Goal: Task Accomplishment & Management: Use online tool/utility

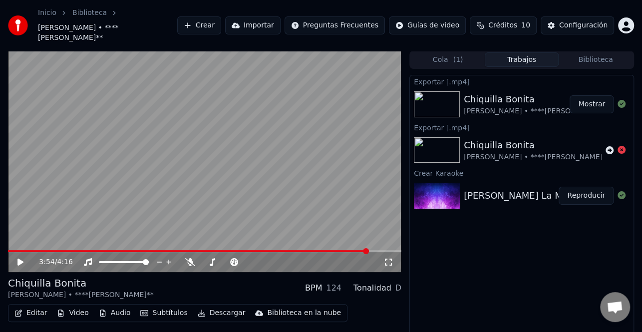
click at [220, 20] on button "Crear" at bounding box center [199, 25] width 44 height 18
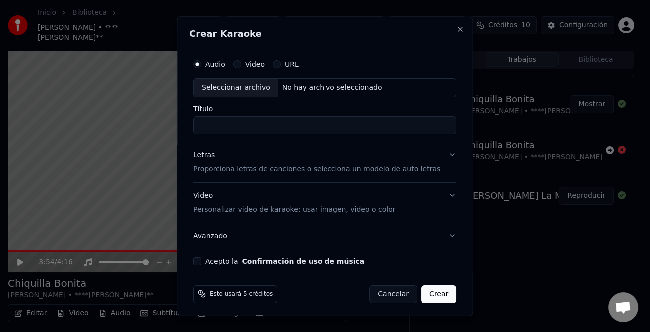
click at [255, 90] on div "Seleccionar archivo" at bounding box center [236, 87] width 84 height 18
type input "**********"
click at [209, 196] on div "Video Personalizar video de karaoke: usar imagen, video o color" at bounding box center [294, 202] width 202 height 24
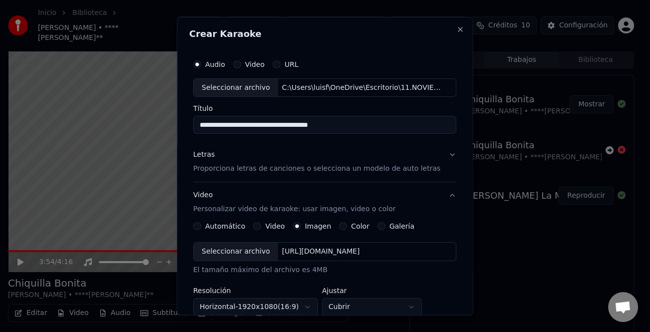
click at [271, 224] on label "Video" at bounding box center [274, 226] width 19 height 7
click at [261, 224] on button "Video" at bounding box center [257, 226] width 8 height 8
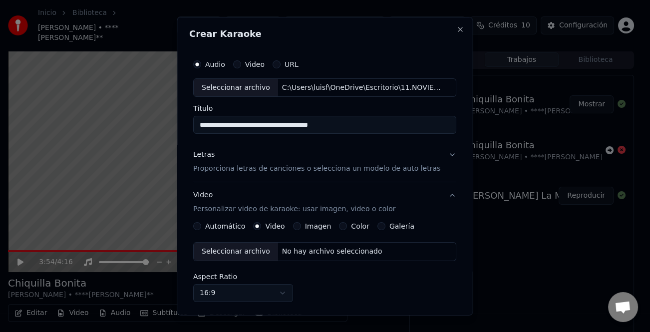
click at [249, 246] on div "Seleccionar archivo" at bounding box center [236, 251] width 84 height 18
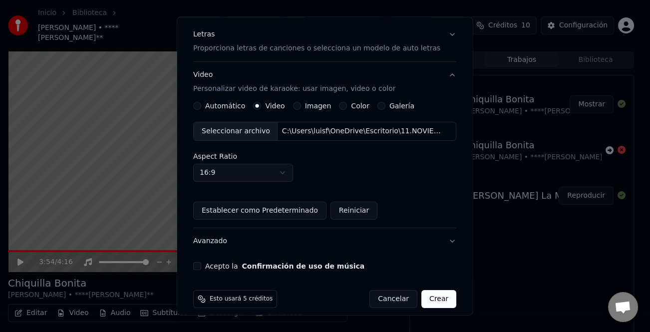
scroll to position [129, 0]
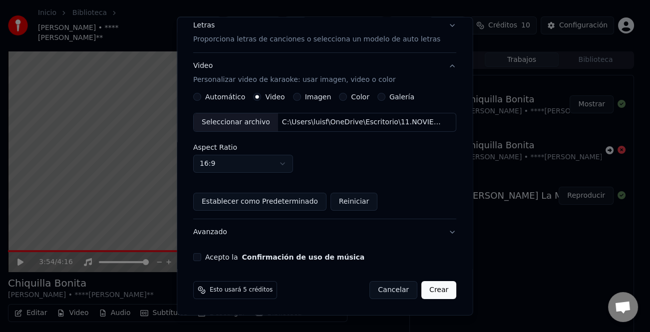
click at [204, 252] on div "**********" at bounding box center [324, 93] width 271 height 344
click at [201, 260] on button "Acepto la Confirmación de uso de música" at bounding box center [197, 257] width 8 height 8
click at [424, 293] on button "Crear" at bounding box center [438, 290] width 35 height 18
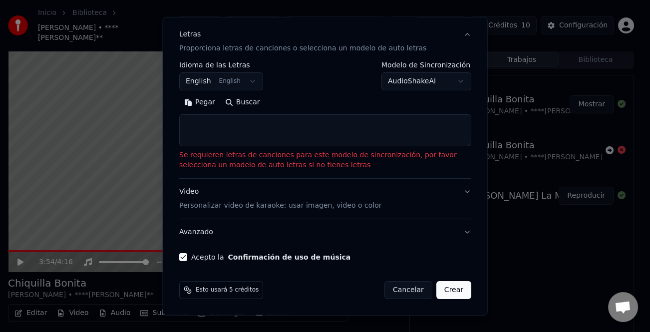
scroll to position [120, 0]
click at [200, 106] on button "Pegar" at bounding box center [199, 103] width 41 height 16
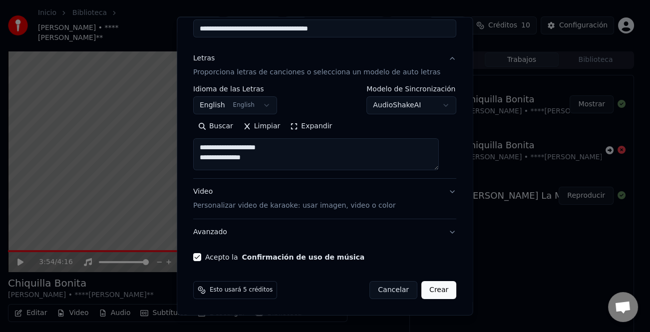
scroll to position [96, 0]
type textarea "**********"
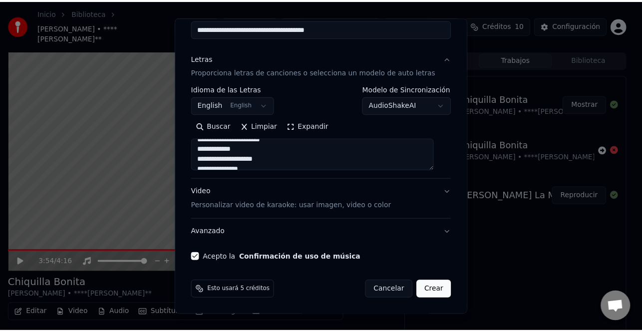
scroll to position [349, 0]
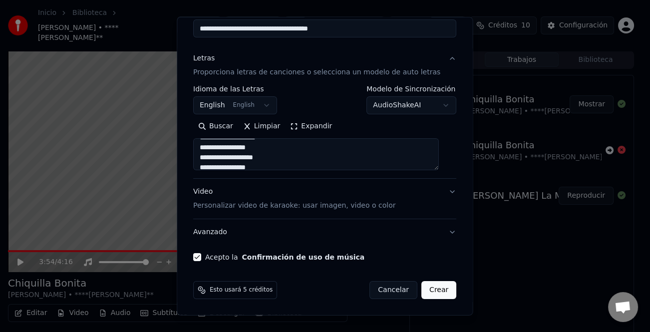
click at [433, 289] on button "Crear" at bounding box center [438, 290] width 35 height 18
select select "**"
type textarea "**********"
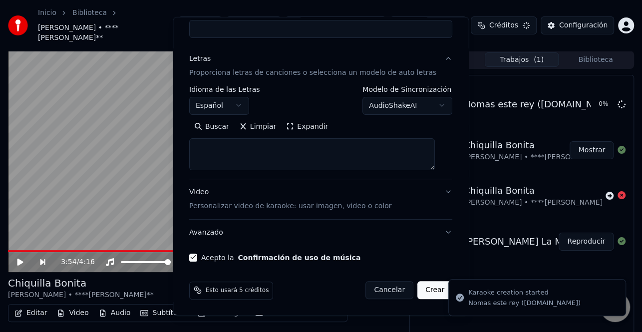
select select
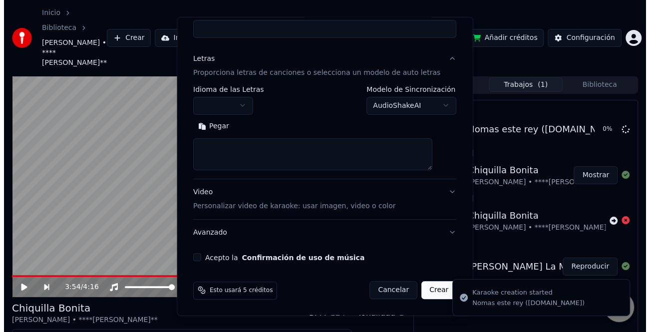
scroll to position [0, 0]
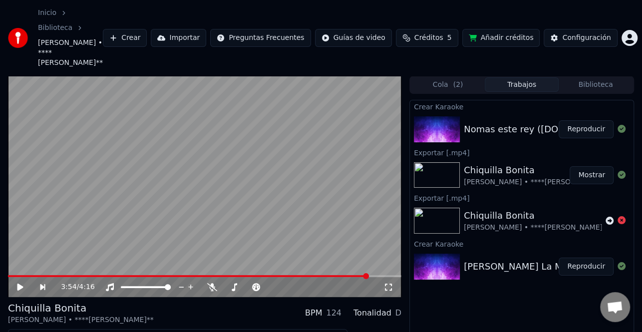
click at [577, 120] on button "Reproducir" at bounding box center [585, 129] width 55 height 18
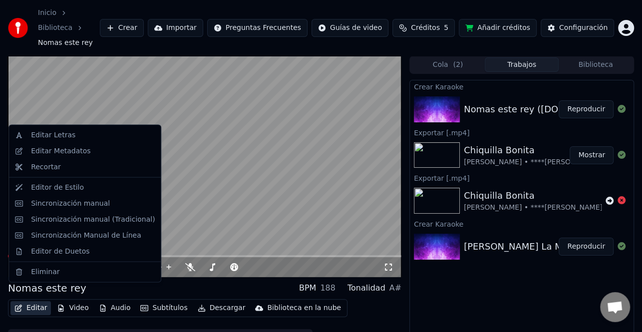
click at [40, 301] on button "Editar" at bounding box center [30, 308] width 40 height 14
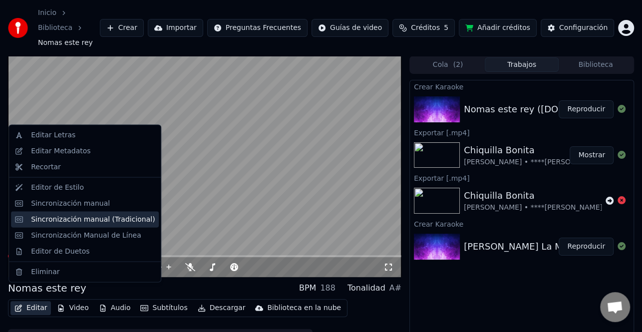
click at [96, 217] on div "Sincronización manual (Tradicional)" at bounding box center [93, 219] width 124 height 10
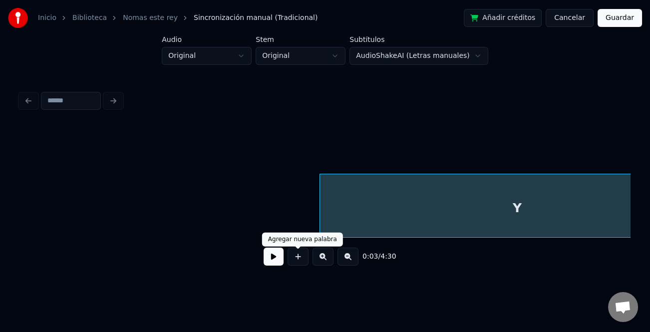
click at [273, 255] on button at bounding box center [273, 256] width 20 height 18
click at [584, 17] on button "Cancelar" at bounding box center [569, 18] width 48 height 18
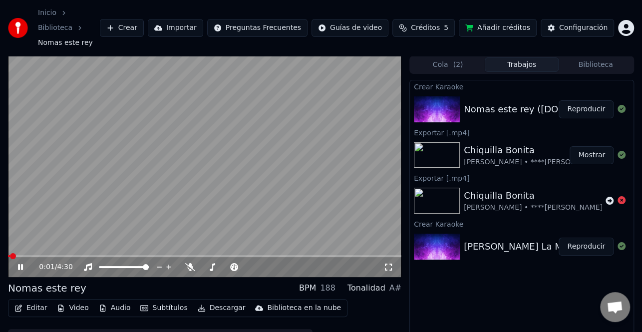
click at [18, 264] on icon at bounding box center [20, 267] width 5 height 6
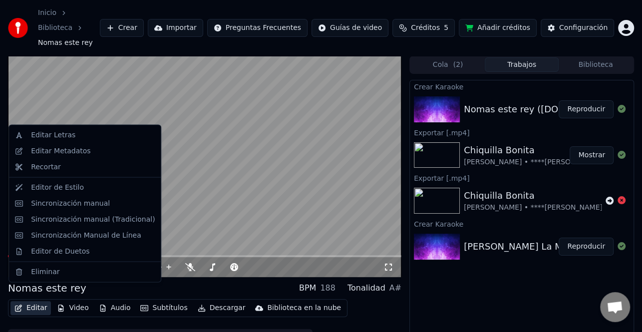
click at [35, 301] on button "Editar" at bounding box center [30, 308] width 40 height 14
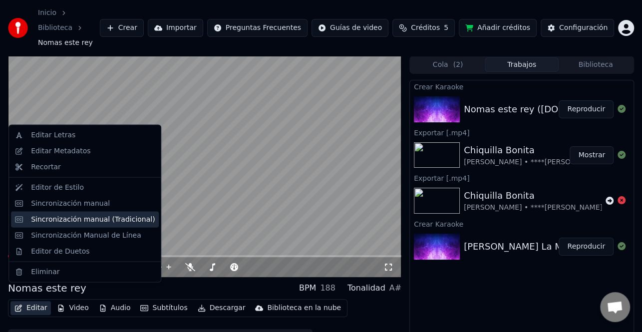
click at [57, 222] on div "Sincronización manual (Tradicional)" at bounding box center [93, 219] width 124 height 10
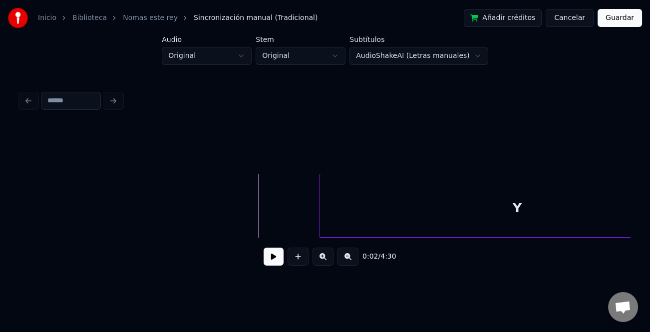
click at [270, 252] on button at bounding box center [273, 256] width 20 height 18
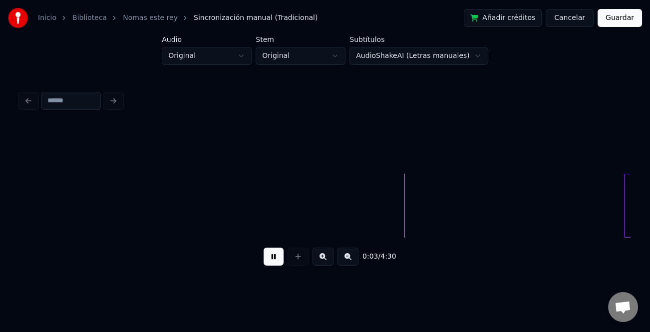
click at [627, 222] on div at bounding box center [625, 205] width 3 height 63
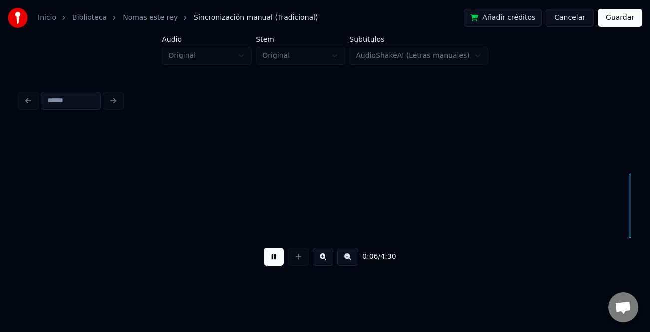
scroll to position [0, 610]
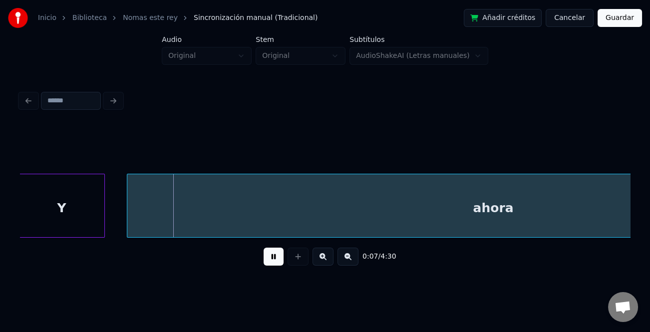
click at [344, 260] on button at bounding box center [347, 256] width 21 height 18
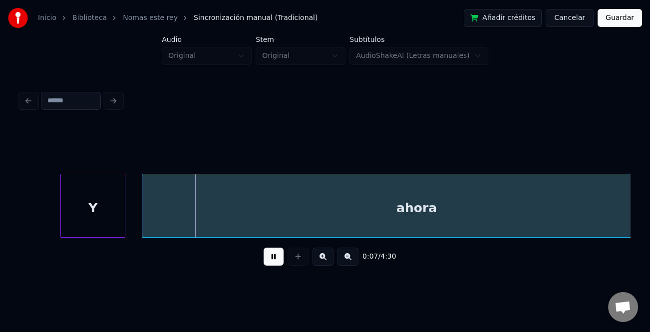
click at [344, 260] on button at bounding box center [347, 256] width 21 height 18
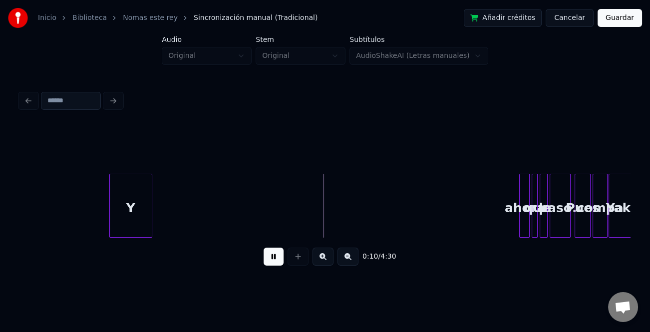
click at [520, 232] on div at bounding box center [520, 205] width 3 height 63
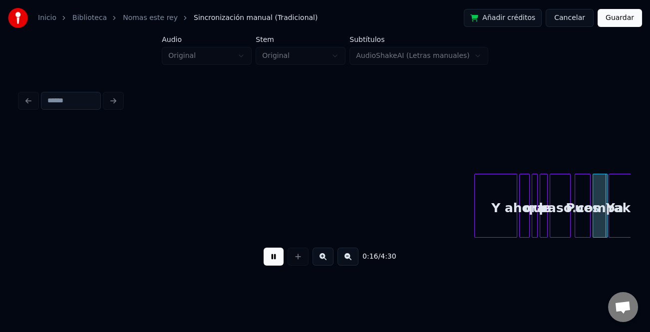
click at [483, 229] on div "Y" at bounding box center [495, 208] width 42 height 68
click at [509, 226] on div at bounding box center [509, 205] width 3 height 63
click at [328, 257] on button at bounding box center [322, 256] width 21 height 18
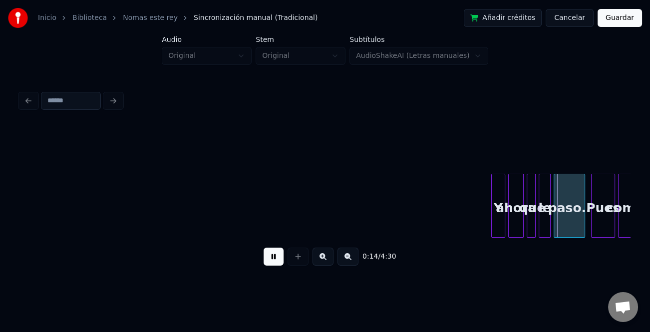
click at [328, 257] on button at bounding box center [322, 256] width 21 height 18
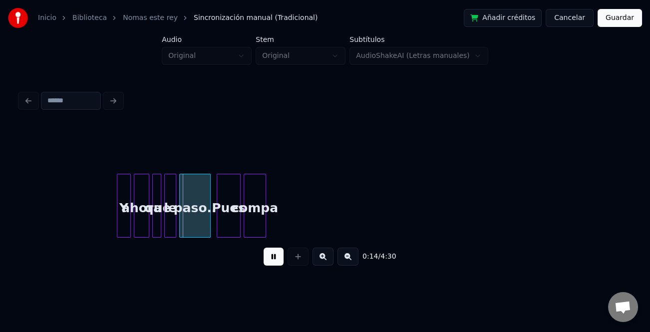
click at [328, 257] on button at bounding box center [322, 256] width 21 height 18
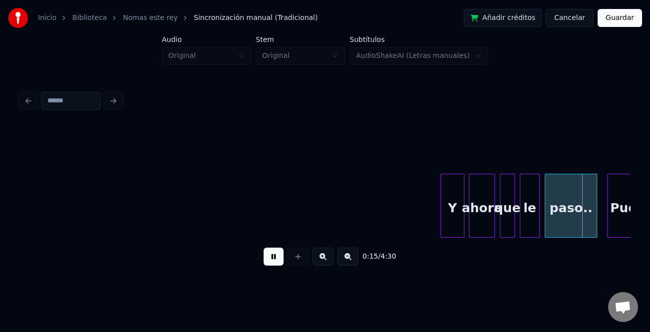
click at [328, 257] on button at bounding box center [322, 256] width 21 height 18
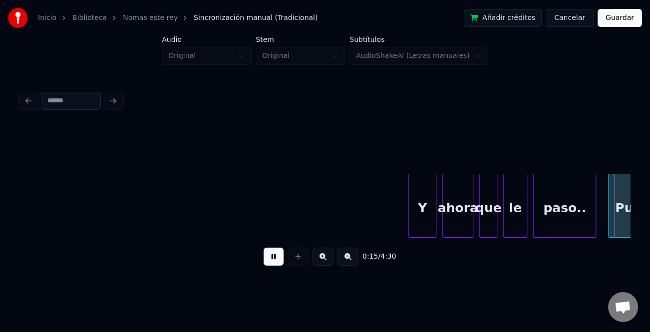
scroll to position [0, 2331]
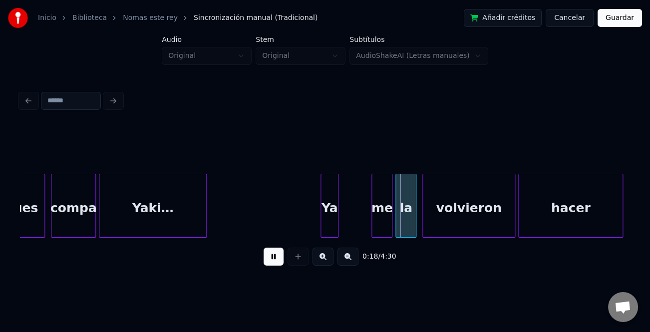
click at [338, 215] on div "Ya" at bounding box center [329, 206] width 18 height 64
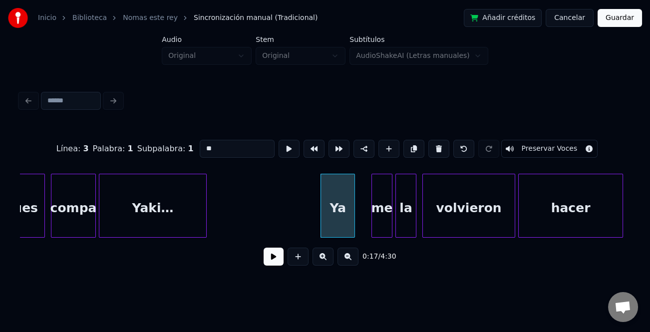
click at [354, 221] on div at bounding box center [352, 205] width 3 height 63
click at [349, 223] on div "Ya" at bounding box center [341, 208] width 35 height 68
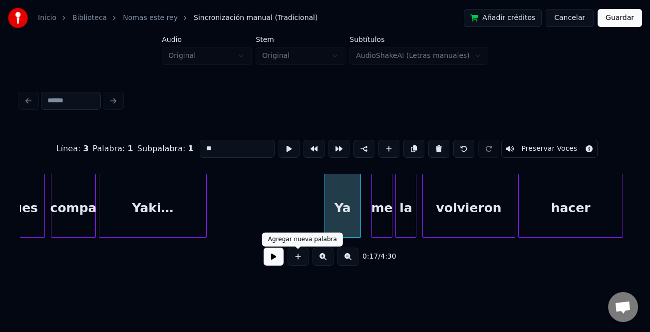
click at [281, 257] on button at bounding box center [273, 256] width 20 height 18
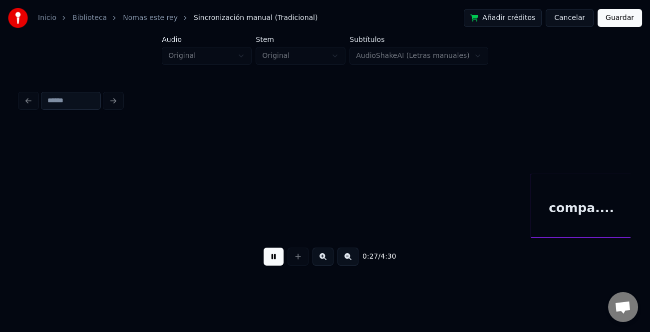
scroll to position [0, 4162]
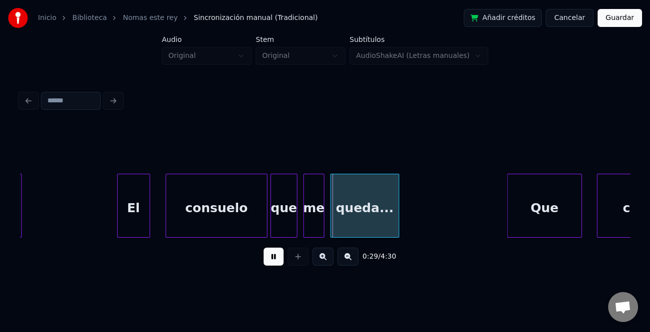
click at [138, 212] on div "El" at bounding box center [134, 208] width 32 height 68
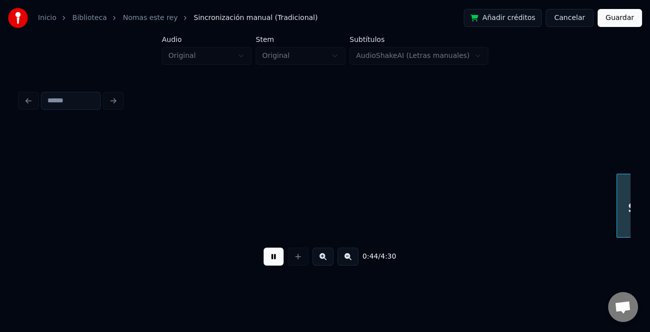
scroll to position [0, 6605]
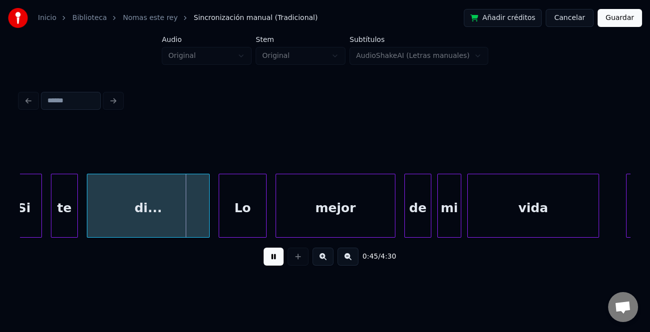
click at [260, 255] on div "0:45 / 4:30" at bounding box center [325, 256] width 594 height 22
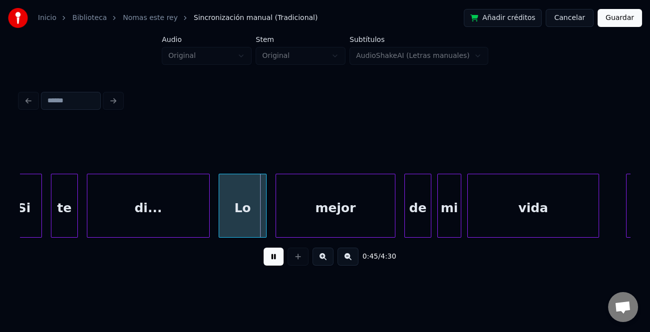
click at [268, 255] on button at bounding box center [273, 256] width 20 height 18
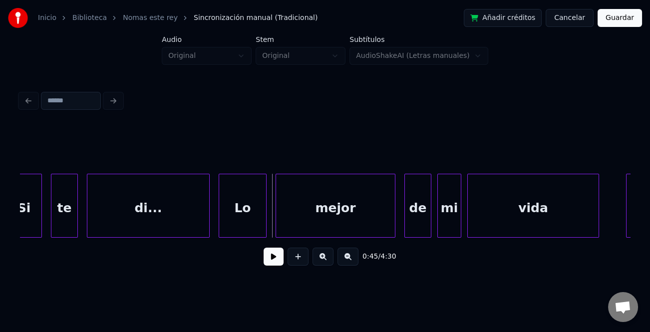
scroll to position [0, 6409]
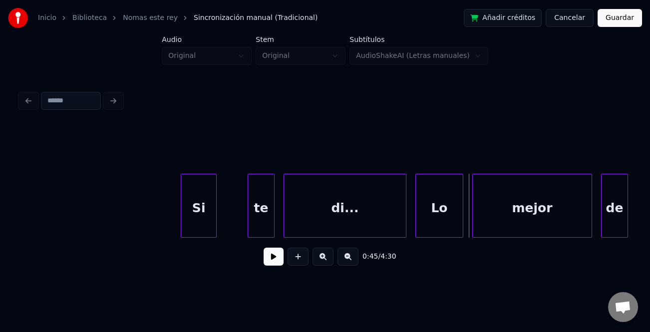
click at [184, 226] on div "Si" at bounding box center [198, 208] width 35 height 68
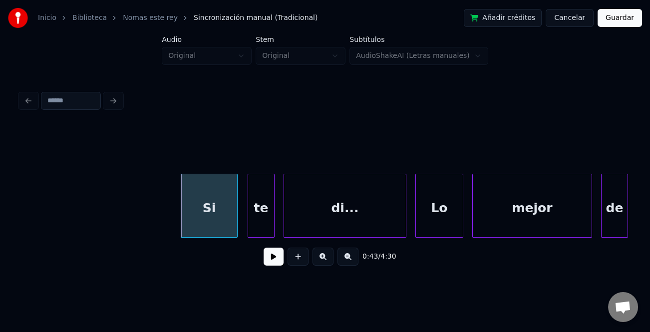
click at [235, 227] on div at bounding box center [235, 205] width 3 height 63
drag, startPoint x: 264, startPoint y: 259, endPoint x: 277, endPoint y: 260, distance: 13.0
click at [267, 259] on button at bounding box center [273, 256] width 20 height 18
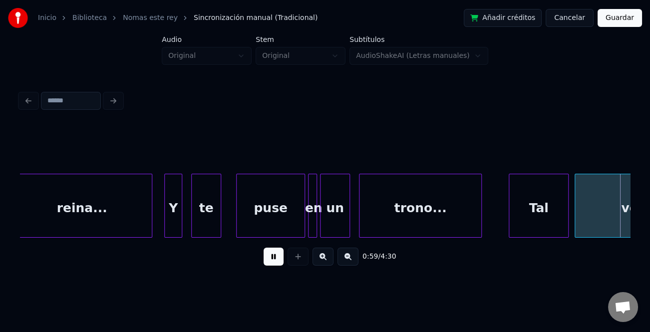
scroll to position [0, 8850]
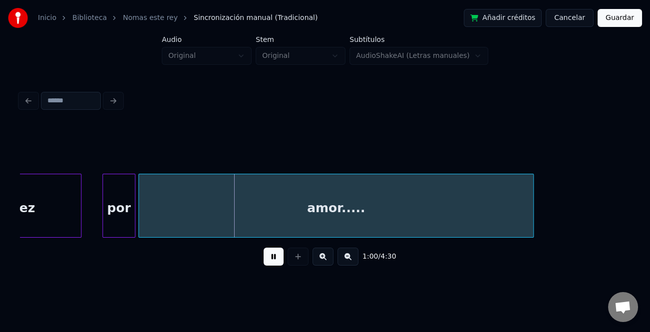
click at [634, 182] on div "Inicio Biblioteca Nomas este rey Sincronización manual (Tradicional) Añadir cré…" at bounding box center [325, 140] width 650 height 280
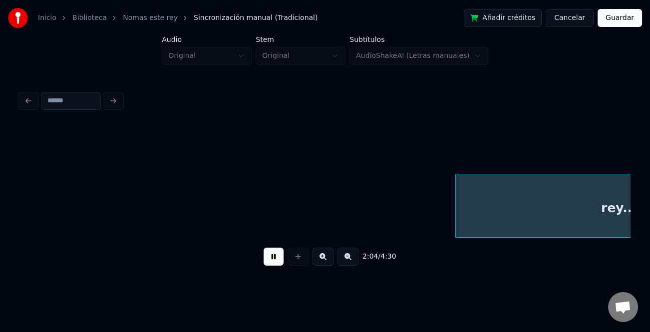
scroll to position [0, 18620]
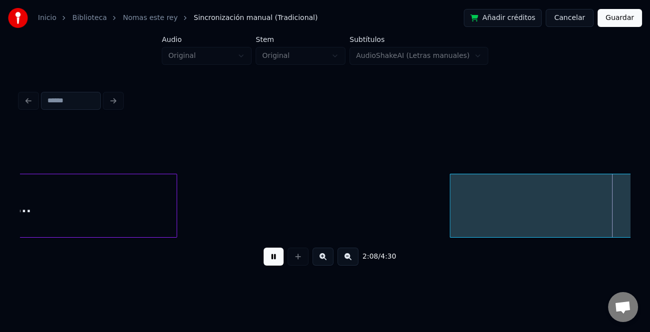
click at [350, 259] on button at bounding box center [347, 256] width 21 height 18
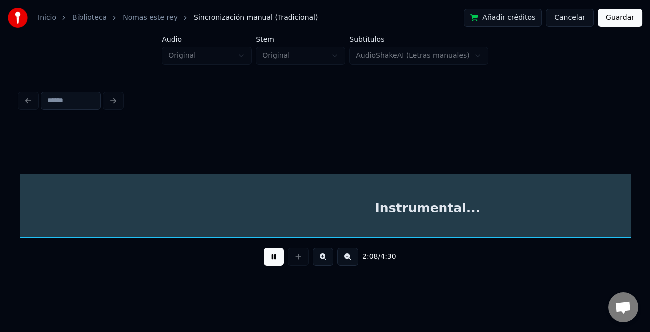
click at [350, 259] on button at bounding box center [347, 256] width 21 height 18
click at [349, 260] on button at bounding box center [347, 256] width 21 height 18
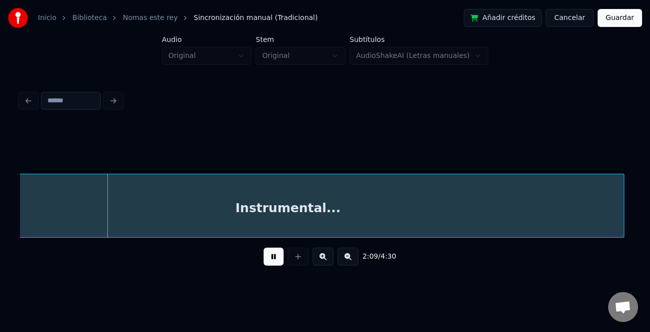
click at [349, 260] on button at bounding box center [347, 256] width 21 height 18
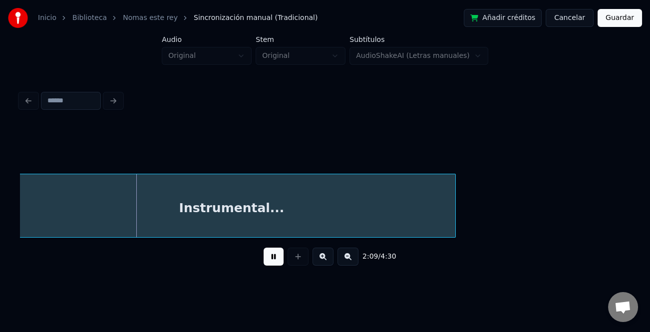
click at [349, 260] on button at bounding box center [347, 256] width 21 height 18
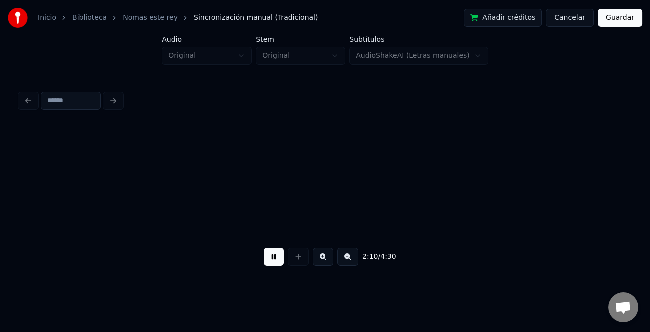
scroll to position [0, 3117]
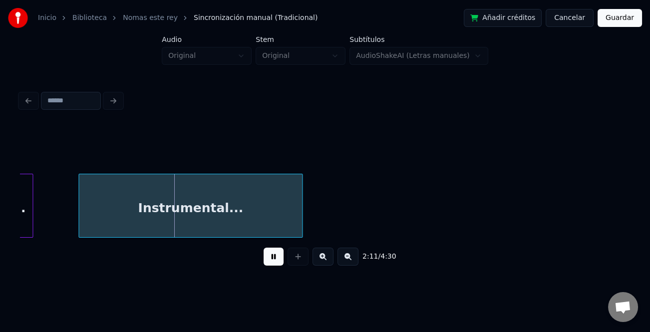
click at [276, 260] on button at bounding box center [273, 256] width 20 height 18
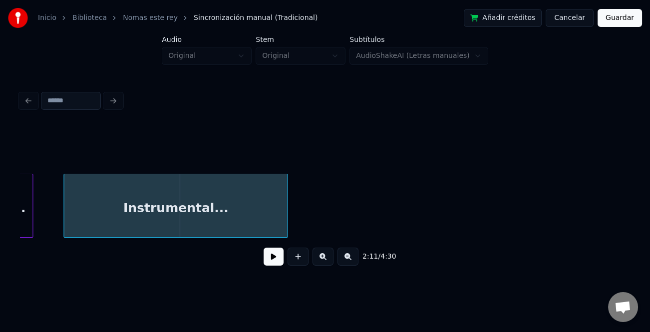
click at [239, 211] on div "Instrumental..." at bounding box center [175, 208] width 223 height 68
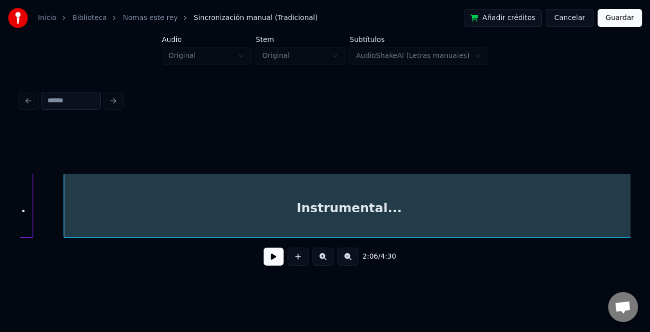
click at [631, 252] on div "2:06 / 4:30" at bounding box center [325, 181] width 618 height 198
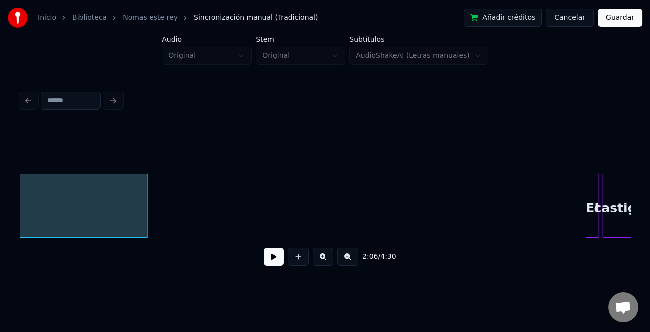
scroll to position [0, 3608]
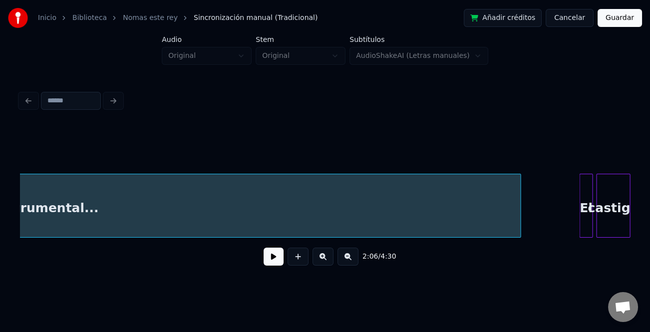
click at [519, 211] on div at bounding box center [518, 205] width 3 height 63
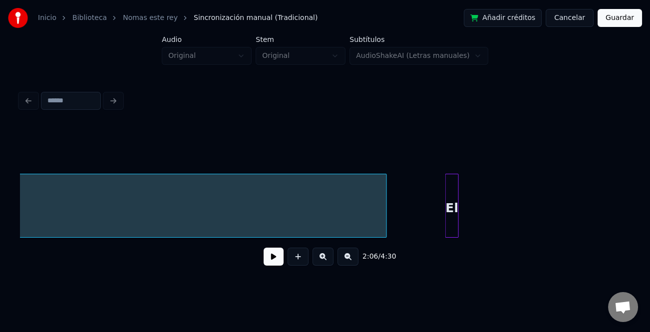
scroll to position [0, 3754]
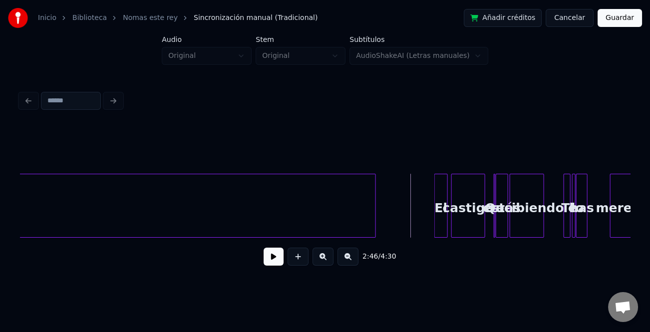
click at [276, 260] on button at bounding box center [273, 256] width 20 height 18
click at [322, 260] on button at bounding box center [322, 256] width 21 height 18
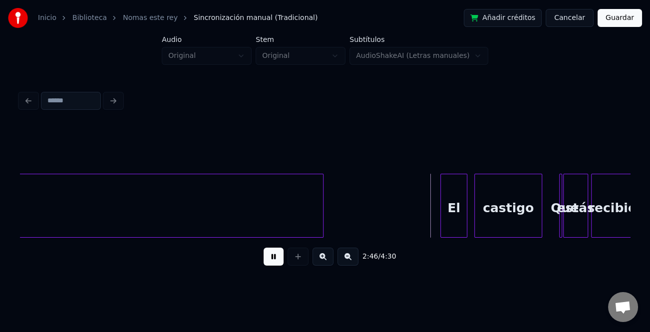
click at [323, 259] on button at bounding box center [322, 256] width 21 height 18
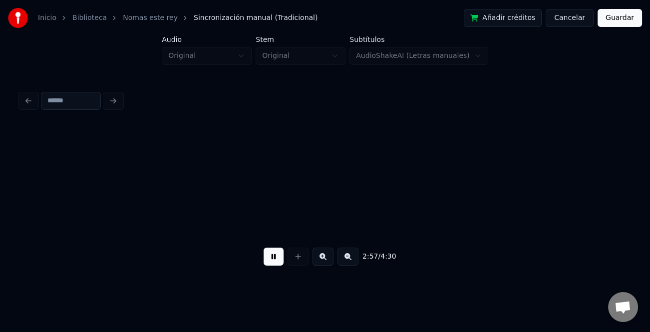
scroll to position [0, 13304]
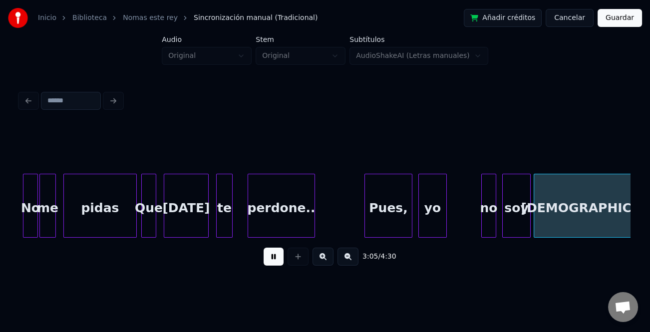
click at [273, 261] on button at bounding box center [273, 256] width 20 height 18
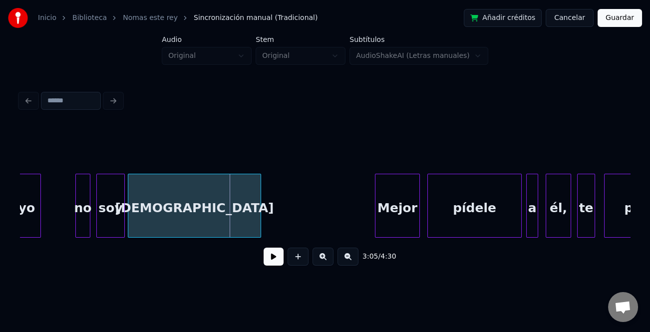
scroll to position [0, 13564]
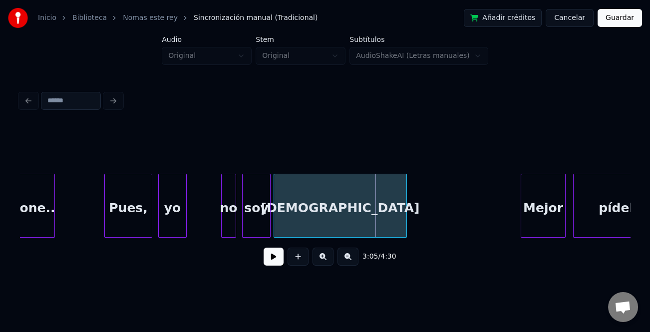
click at [229, 209] on div "no" at bounding box center [229, 208] width 14 height 68
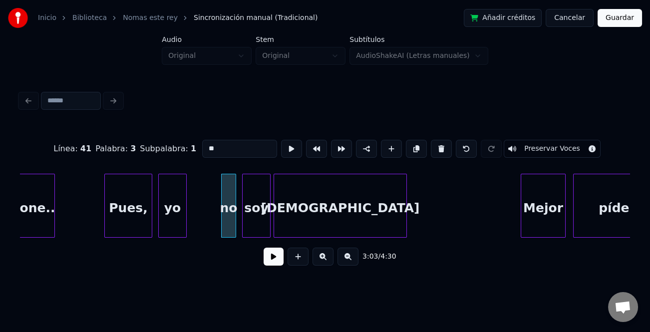
click at [204, 145] on input "**" at bounding box center [239, 149] width 75 height 18
click at [212, 204] on div at bounding box center [213, 205] width 3 height 63
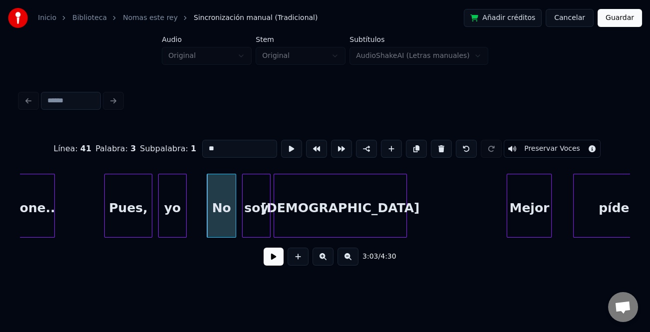
click at [528, 220] on div "Mejor" at bounding box center [529, 208] width 44 height 68
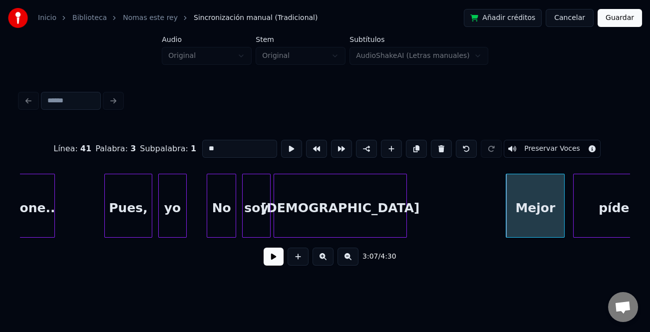
click at [563, 226] on div at bounding box center [562, 205] width 3 height 63
click at [536, 224] on div "Mejor" at bounding box center [535, 208] width 58 height 68
type input "*****"
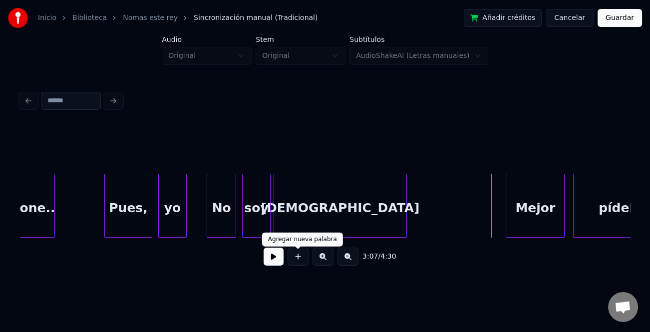
click at [271, 259] on button at bounding box center [273, 256] width 20 height 18
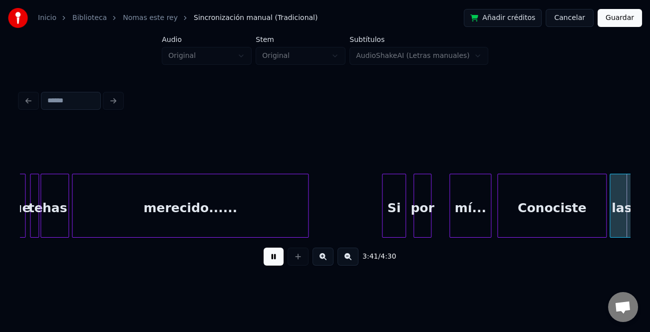
scroll to position [0, 16614]
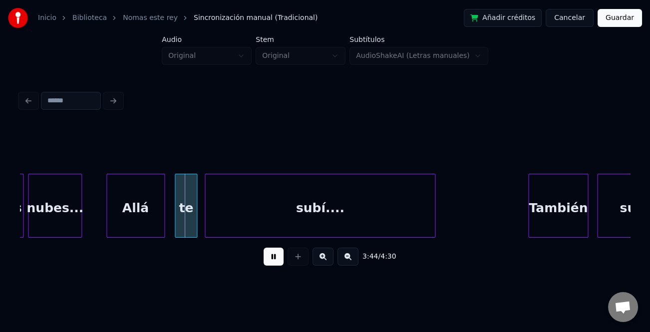
click at [140, 217] on div "Allá" at bounding box center [135, 208] width 57 height 68
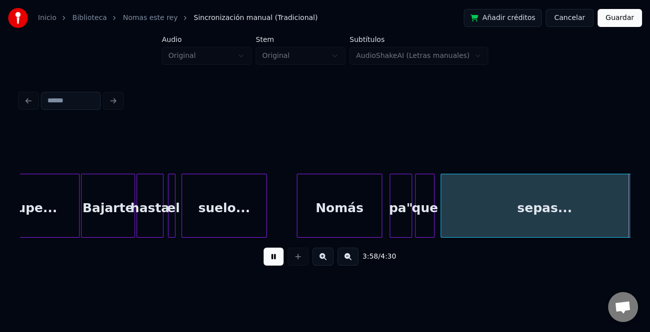
scroll to position [0, 17834]
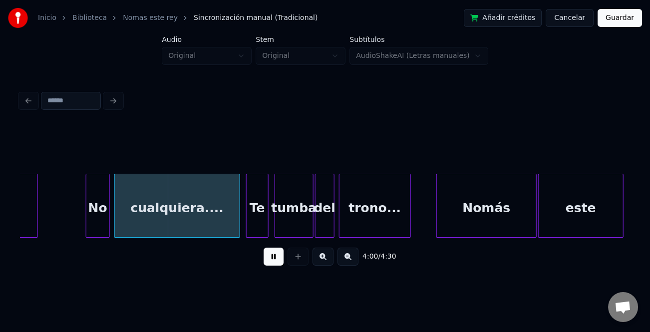
click at [88, 215] on div at bounding box center [87, 205] width 3 height 63
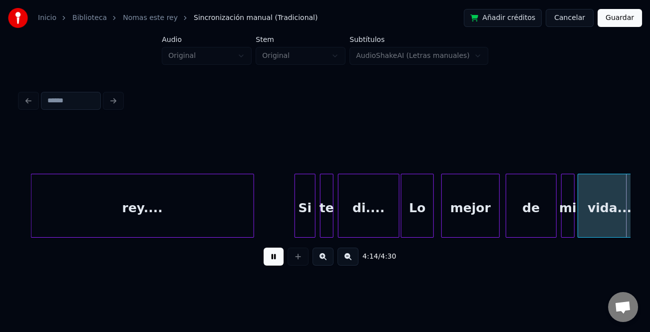
scroll to position [0, 19055]
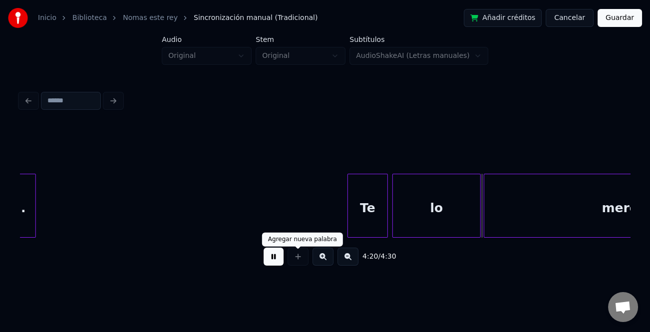
click at [278, 256] on button at bounding box center [273, 256] width 20 height 18
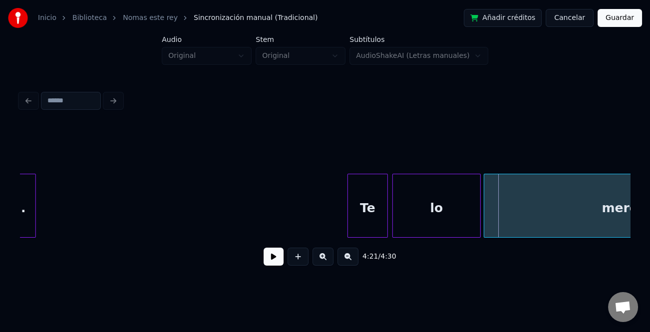
click at [380, 213] on div "Te" at bounding box center [367, 208] width 39 height 68
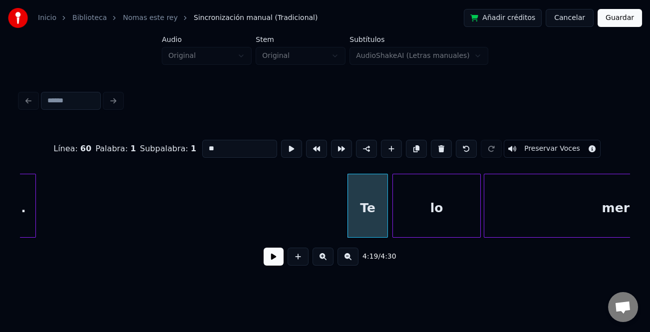
click at [234, 150] on input "**" at bounding box center [239, 149] width 75 height 18
click at [437, 190] on div "lo" at bounding box center [436, 208] width 87 height 68
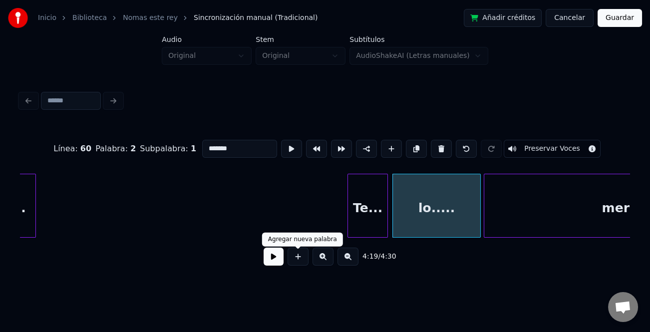
type input "*******"
click at [274, 256] on button at bounding box center [273, 256] width 20 height 18
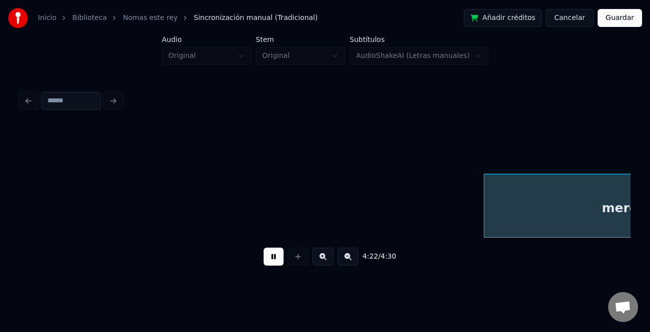
scroll to position [0, 19602]
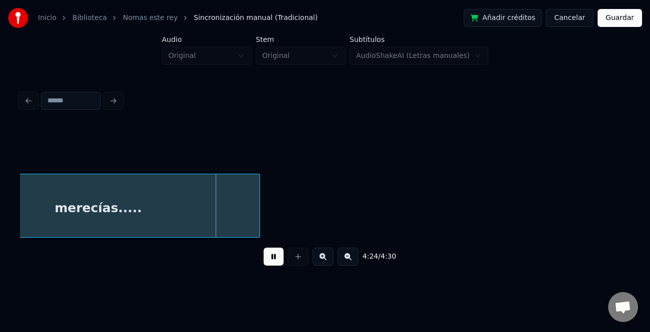
click at [624, 20] on button "Guardar" at bounding box center [619, 18] width 44 height 18
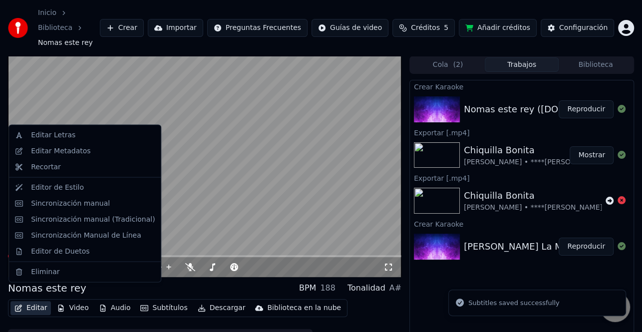
click at [36, 301] on button "Editar" at bounding box center [30, 308] width 40 height 14
click at [81, 155] on div "Editar Metadatos" at bounding box center [60, 151] width 59 height 10
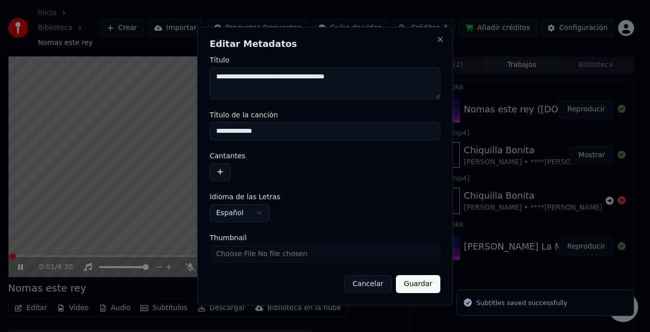
click at [224, 172] on button "button" at bounding box center [220, 172] width 21 height 18
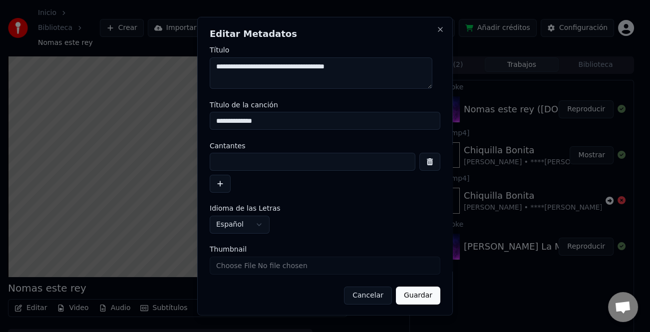
click at [248, 163] on input at bounding box center [313, 162] width 206 height 18
type input "**********"
click at [414, 295] on button "Guardar" at bounding box center [418, 295] width 44 height 18
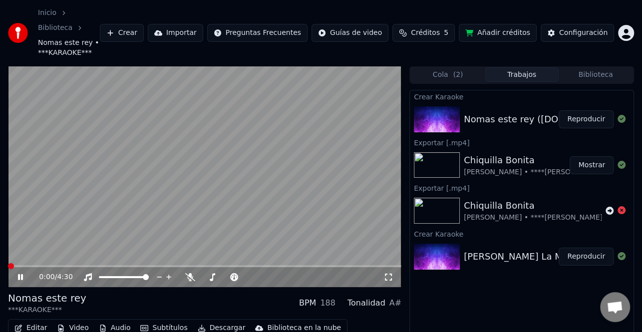
click at [8, 263] on span at bounding box center [11, 266] width 6 height 6
click at [31, 321] on button "Editar" at bounding box center [30, 328] width 40 height 14
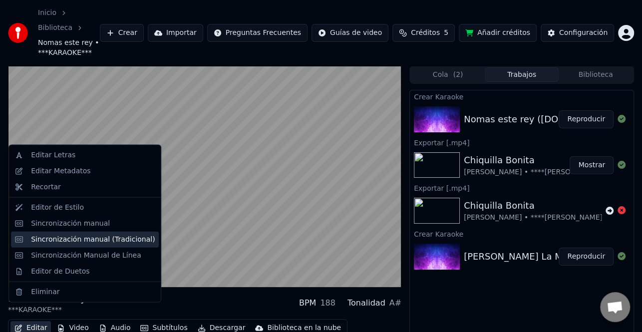
click at [77, 244] on div "Sincronización manual (Tradicional)" at bounding box center [85, 239] width 148 height 16
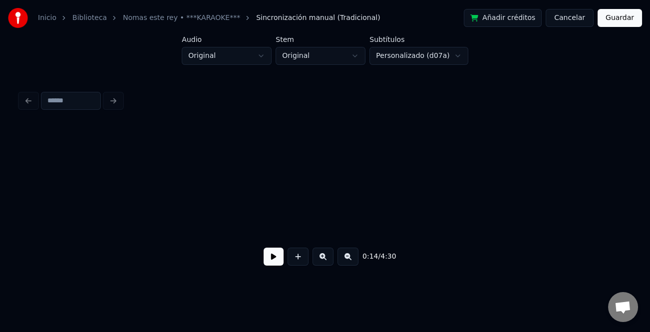
scroll to position [0, 1054]
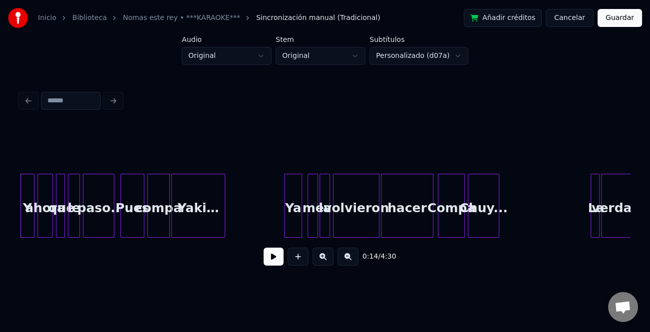
click at [631, 16] on button "Guardar" at bounding box center [619, 18] width 44 height 18
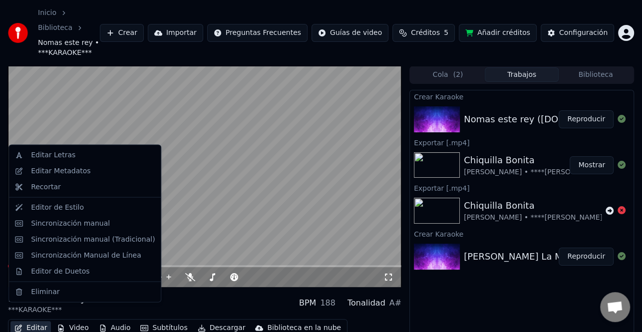
click at [42, 321] on button "Editar" at bounding box center [30, 328] width 40 height 14
click at [79, 167] on div "Editar Metadatos" at bounding box center [60, 171] width 59 height 10
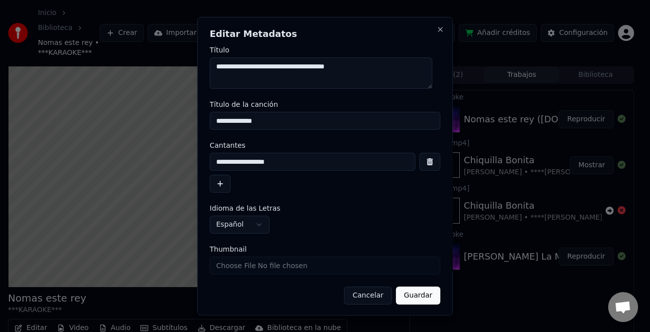
drag, startPoint x: 371, startPoint y: 68, endPoint x: 267, endPoint y: 63, distance: 103.9
click at [267, 63] on textarea "**********" at bounding box center [321, 73] width 223 height 32
drag, startPoint x: 323, startPoint y: 77, endPoint x: 172, endPoint y: 70, distance: 150.8
click at [172, 70] on body "**********" at bounding box center [321, 166] width 642 height 332
paste textarea "**********"
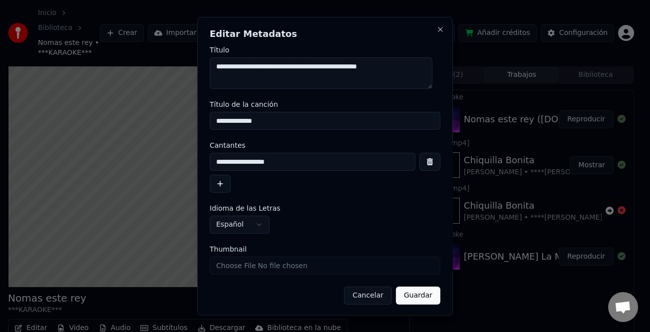
type textarea "**********"
drag, startPoint x: 297, startPoint y: 125, endPoint x: 178, endPoint y: 122, distance: 119.3
click at [178, 122] on body "**********" at bounding box center [321, 166] width 642 height 332
paste input "**********"
click at [393, 119] on input "**********" at bounding box center [325, 121] width 230 height 18
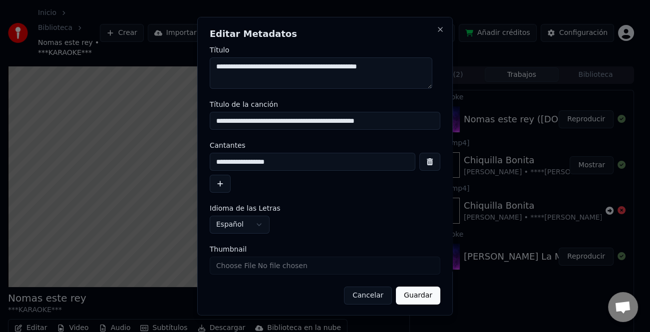
type input "**********"
click at [411, 299] on button "Guardar" at bounding box center [418, 295] width 44 height 18
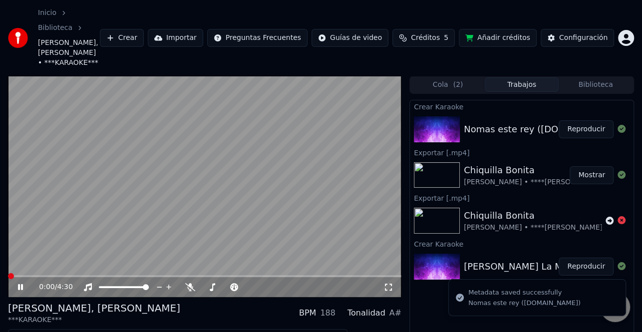
click at [8, 273] on span at bounding box center [11, 276] width 6 height 6
click at [25, 283] on icon at bounding box center [27, 287] width 23 height 8
click at [18, 283] on icon at bounding box center [20, 286] width 6 height 7
click at [8, 275] on span at bounding box center [8, 276] width 0 height 2
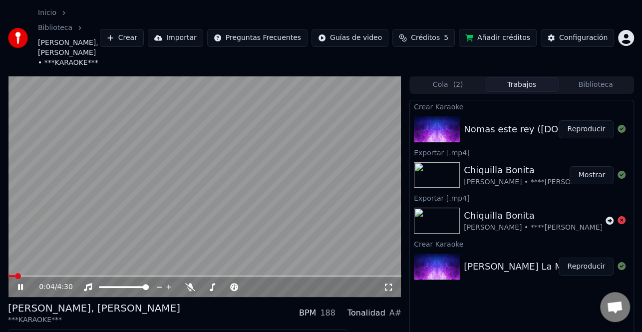
click at [26, 283] on icon at bounding box center [27, 287] width 23 height 8
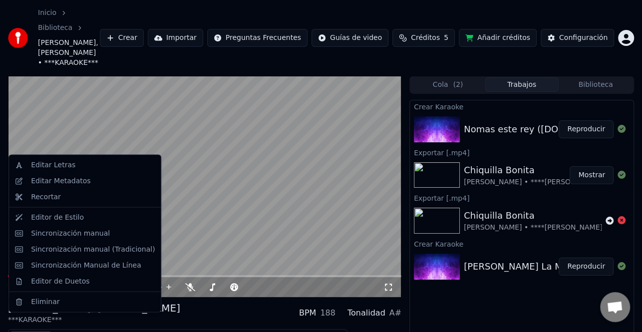
click at [23, 331] on button "Editar" at bounding box center [30, 338] width 40 height 14
click at [70, 184] on div "Editar Metadatos" at bounding box center [60, 181] width 59 height 10
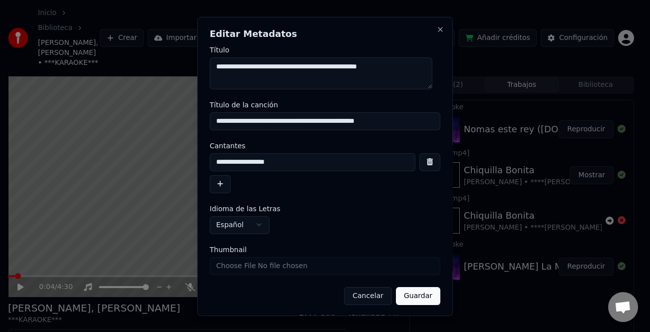
drag, startPoint x: 329, startPoint y: 119, endPoint x: 209, endPoint y: 122, distance: 120.3
click at [210, 122] on input "**********" at bounding box center [325, 121] width 230 height 18
click at [396, 128] on input "**********" at bounding box center [325, 121] width 230 height 18
drag, startPoint x: 394, startPoint y: 124, endPoint x: 328, endPoint y: 121, distance: 65.9
click at [328, 121] on input "**********" at bounding box center [325, 121] width 230 height 18
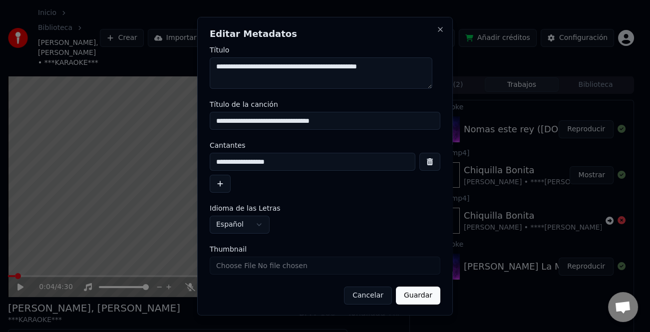
type input "**********"
click at [220, 180] on button "button" at bounding box center [220, 184] width 21 height 18
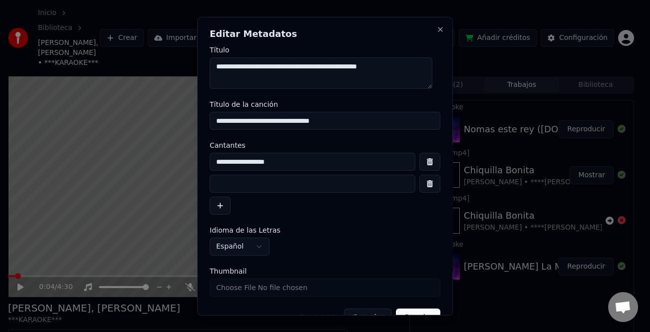
click at [245, 185] on input at bounding box center [313, 184] width 206 height 18
paste input "**********"
type input "**********"
click at [422, 163] on button "button" at bounding box center [429, 162] width 21 height 18
type input "**********"
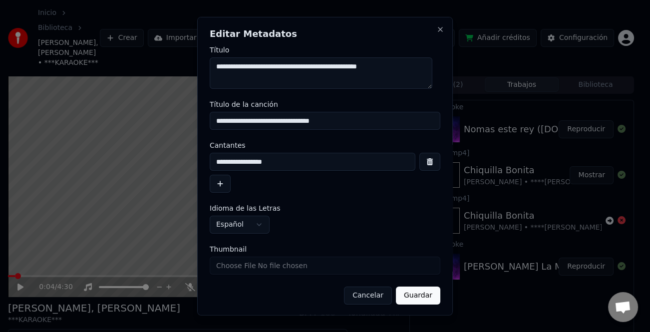
click at [224, 185] on button "button" at bounding box center [220, 184] width 21 height 18
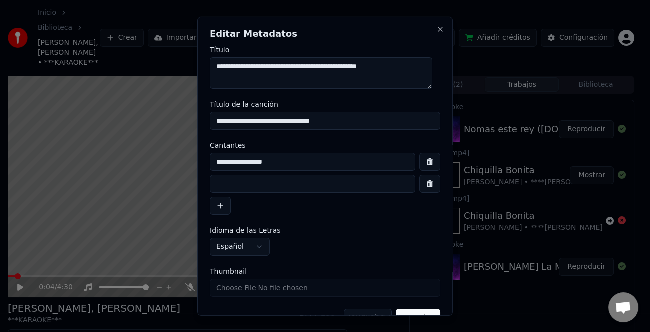
click at [245, 190] on input at bounding box center [313, 184] width 206 height 18
type input "**********"
drag, startPoint x: 271, startPoint y: 161, endPoint x: 277, endPoint y: 162, distance: 5.6
click at [271, 161] on input "**********" at bounding box center [313, 162] width 206 height 18
click at [213, 160] on input "**********" at bounding box center [313, 162] width 206 height 18
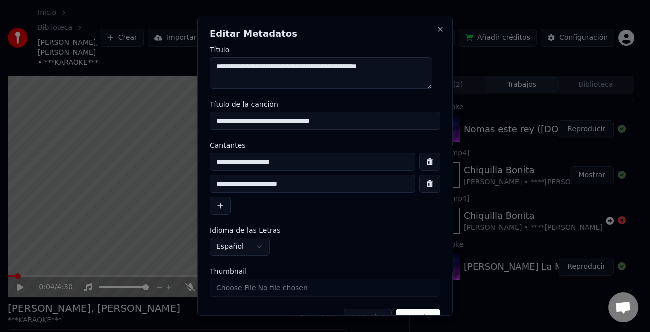
click at [303, 159] on input "**********" at bounding box center [313, 162] width 206 height 18
click at [275, 162] on input "**********" at bounding box center [313, 162] width 206 height 18
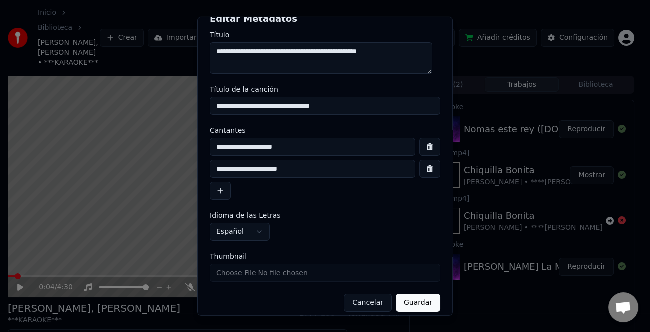
scroll to position [23, 0]
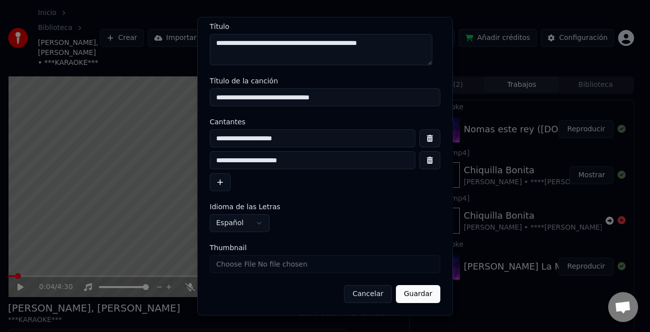
type input "**********"
click at [410, 288] on button "Guardar" at bounding box center [418, 294] width 44 height 18
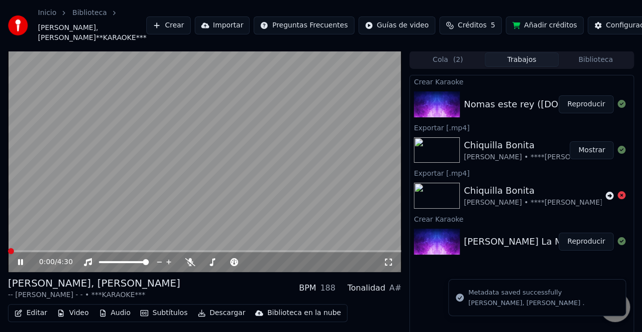
click at [578, 113] on button "Reproducir" at bounding box center [585, 104] width 55 height 18
click at [24, 266] on icon at bounding box center [27, 262] width 23 height 8
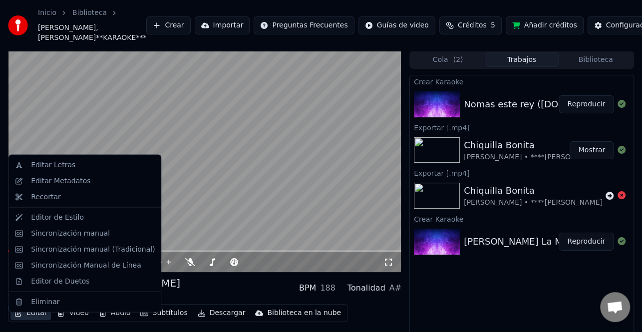
click at [37, 319] on button "Editar" at bounding box center [30, 313] width 40 height 14
click at [74, 182] on div "Editar Metadatos" at bounding box center [60, 181] width 59 height 10
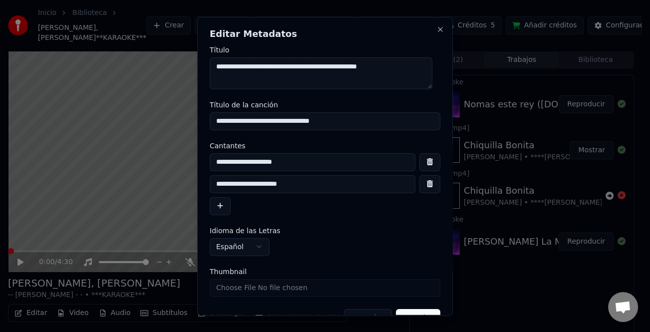
click at [233, 183] on input "**********" at bounding box center [313, 184] width 206 height 18
click at [237, 186] on input "**********" at bounding box center [313, 184] width 206 height 18
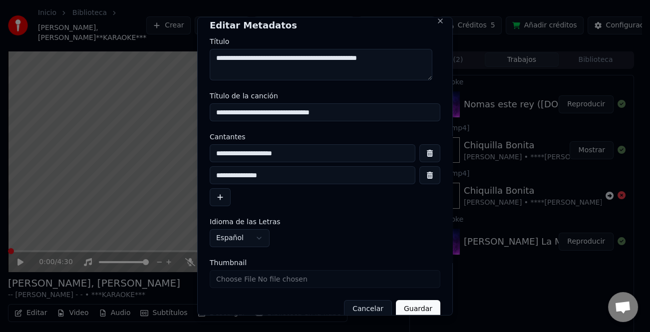
scroll to position [23, 0]
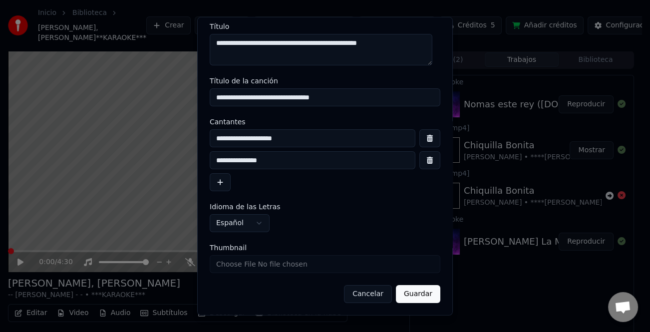
type input "**********"
click at [411, 289] on button "Guardar" at bounding box center [418, 294] width 44 height 18
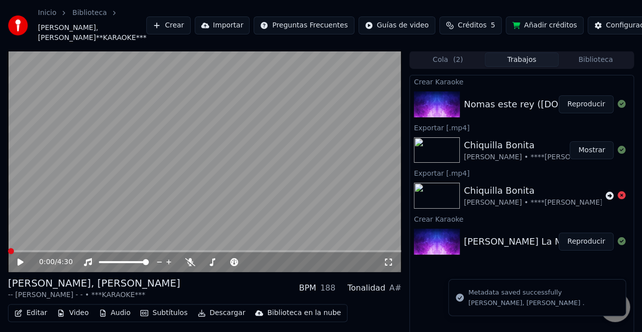
click at [579, 113] on button "Reproducir" at bounding box center [585, 104] width 55 height 18
click at [591, 113] on button "Reproducir" at bounding box center [585, 104] width 55 height 18
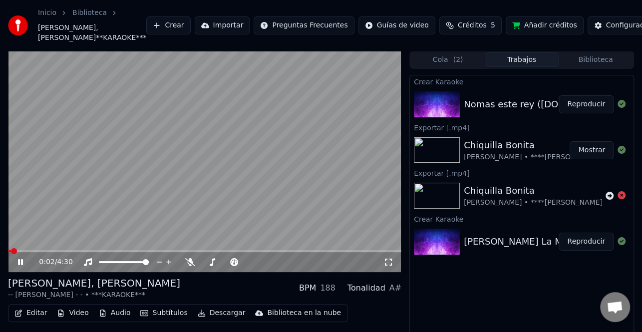
click at [23, 266] on icon at bounding box center [27, 262] width 23 height 8
click at [37, 319] on button "Editar" at bounding box center [30, 313] width 40 height 14
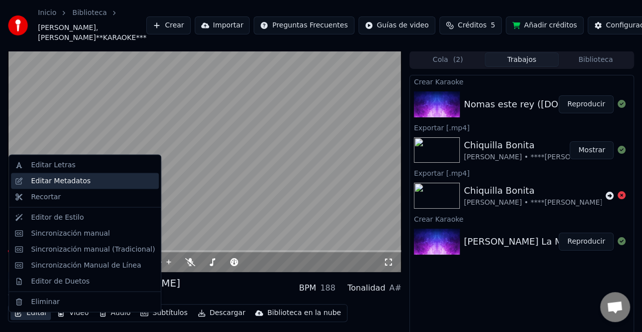
click at [73, 184] on div "Editar Metadatos" at bounding box center [60, 181] width 59 height 10
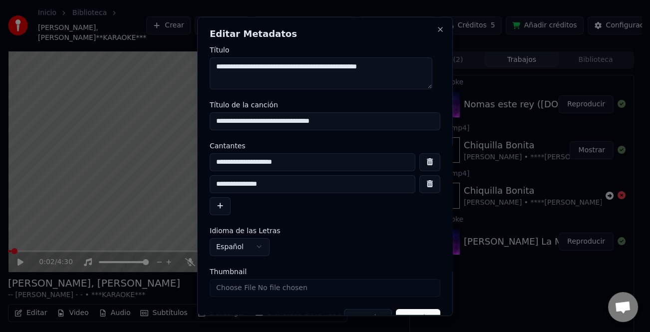
click at [219, 180] on input "**********" at bounding box center [313, 184] width 206 height 18
click at [219, 181] on input "**********" at bounding box center [313, 184] width 206 height 18
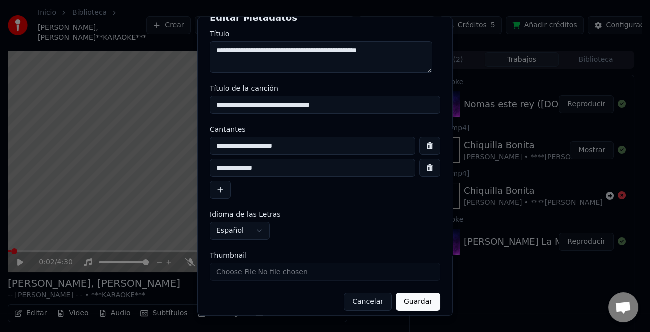
scroll to position [23, 0]
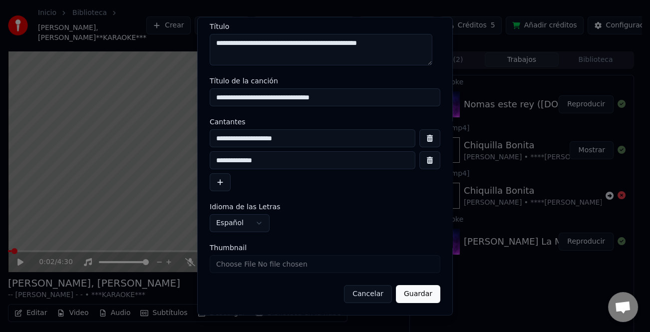
type input "**********"
click at [403, 287] on button "Guardar" at bounding box center [418, 294] width 44 height 18
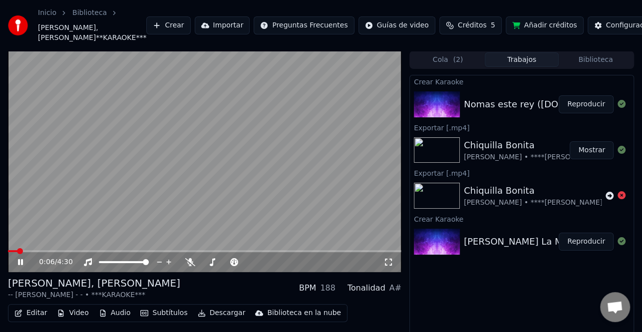
click at [20, 266] on icon at bounding box center [27, 262] width 23 height 8
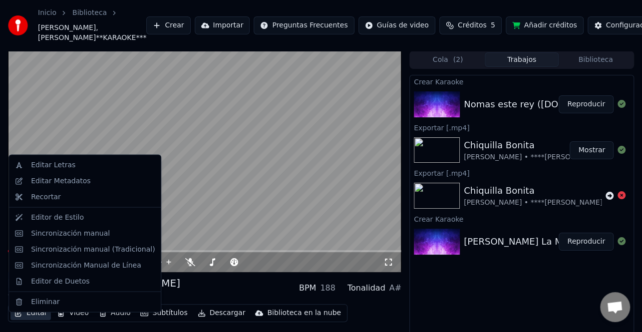
click at [36, 320] on button "Editar" at bounding box center [30, 313] width 40 height 14
click at [60, 178] on div "Editar Metadatos" at bounding box center [60, 181] width 59 height 10
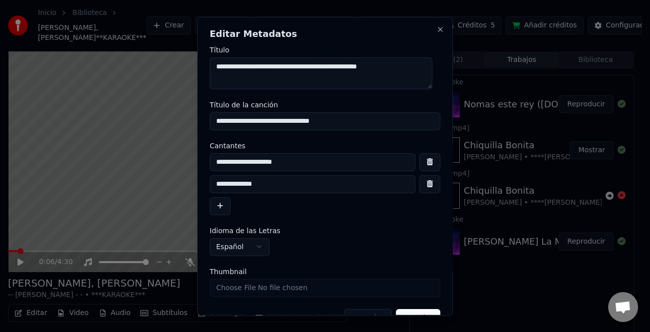
click at [302, 162] on input "**********" at bounding box center [313, 162] width 206 height 18
click at [224, 160] on input "**********" at bounding box center [313, 162] width 206 height 18
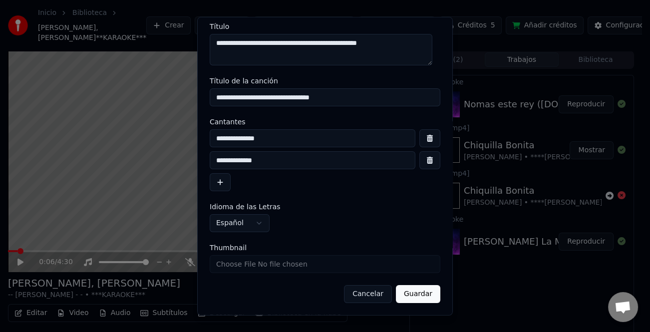
type input "**********"
click at [406, 294] on button "Guardar" at bounding box center [418, 294] width 44 height 18
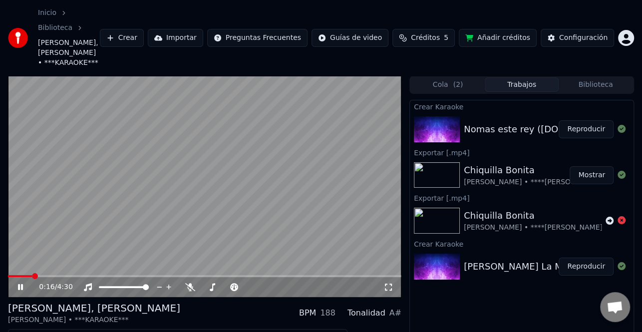
click at [193, 283] on icon at bounding box center [190, 287] width 10 height 8
click at [22, 284] on icon at bounding box center [20, 287] width 5 height 6
click at [20, 283] on icon at bounding box center [27, 287] width 23 height 8
click at [15, 277] on div "0:21 / 4:30" at bounding box center [204, 287] width 393 height 20
click at [8, 259] on video at bounding box center [204, 186] width 393 height 221
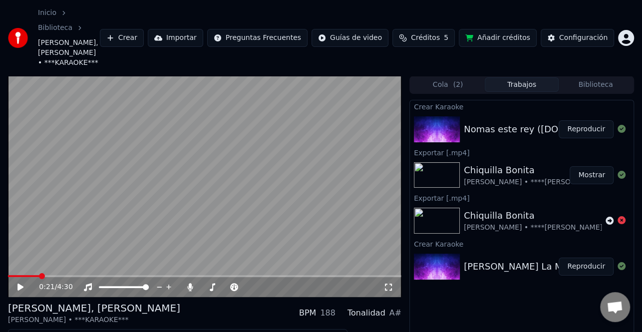
click at [16, 275] on span at bounding box center [23, 276] width 31 height 2
click at [8, 275] on span at bounding box center [11, 276] width 7 height 2
click at [20, 283] on icon at bounding box center [27, 287] width 23 height 8
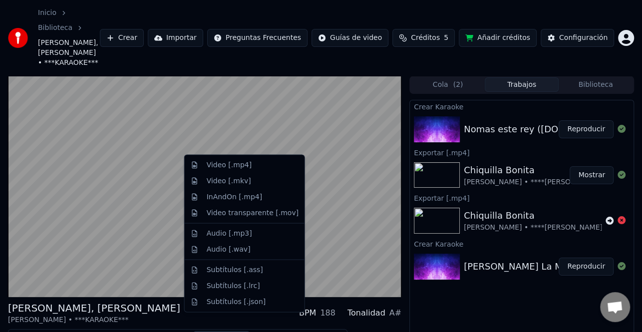
click at [226, 331] on button "Descargar" at bounding box center [222, 338] width 56 height 14
click at [247, 164] on div "Video [.mp4]" at bounding box center [253, 165] width 92 height 10
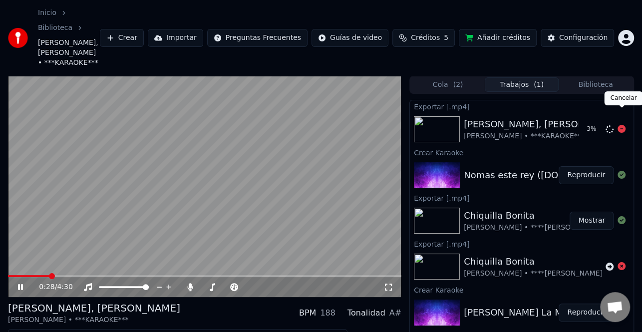
click at [617, 125] on icon at bounding box center [621, 129] width 8 height 8
click at [22, 284] on icon at bounding box center [20, 287] width 5 height 6
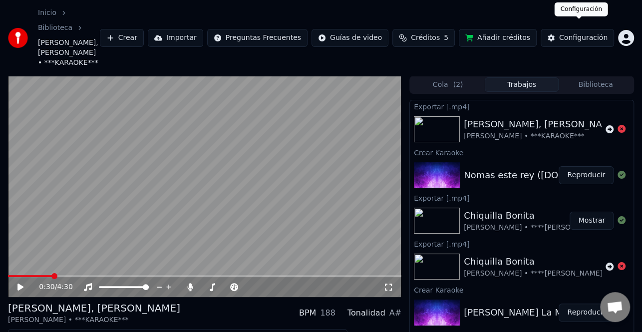
click at [589, 37] on button "Configuración" at bounding box center [576, 38] width 73 height 18
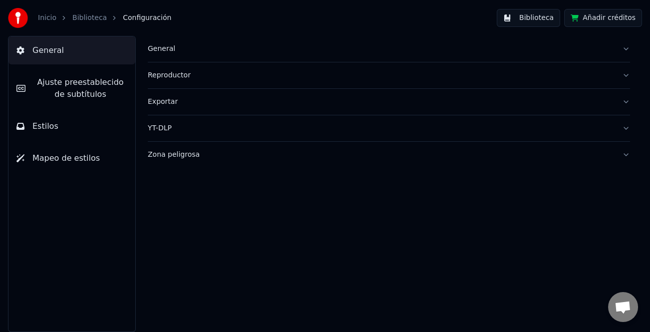
click at [72, 93] on span "Ajuste preestablecido de subtítulos" at bounding box center [80, 88] width 94 height 24
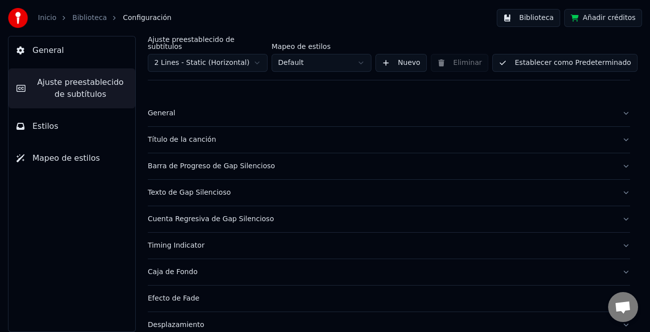
click at [257, 60] on html "Inicio Biblioteca Configuración Biblioteca Añadir créditos General Ajuste prees…" at bounding box center [325, 166] width 650 height 332
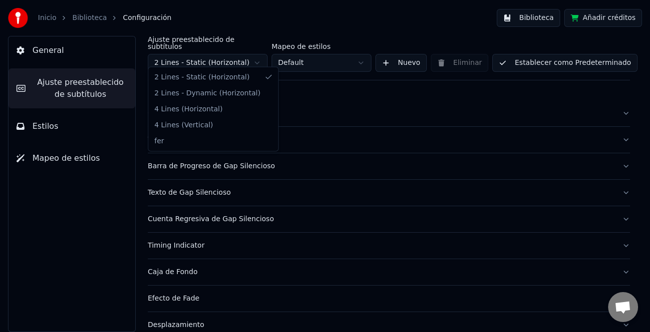
click at [257, 60] on html "Inicio Biblioteca Configuración Biblioteca Añadir créditos General Ajuste prees…" at bounding box center [325, 166] width 650 height 332
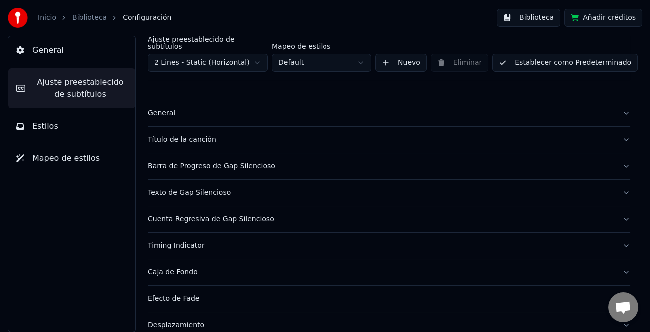
click at [162, 108] on div "General" at bounding box center [381, 113] width 466 height 10
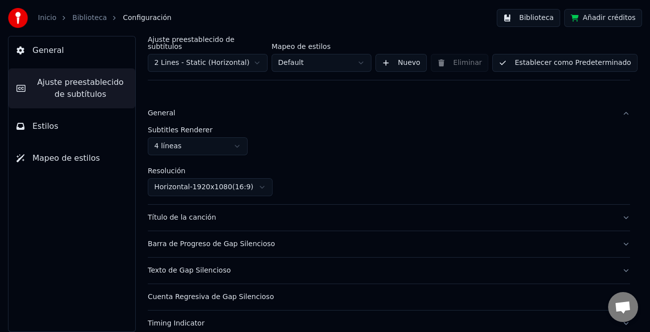
click at [230, 137] on html "Inicio Biblioteca Configuración Biblioteca Añadir créditos General Ajuste prees…" at bounding box center [325, 166] width 650 height 332
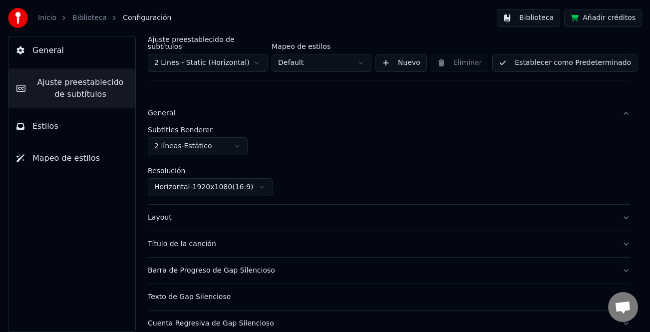
click at [578, 56] on button "Establecer como Predeterminado" at bounding box center [564, 63] width 145 height 18
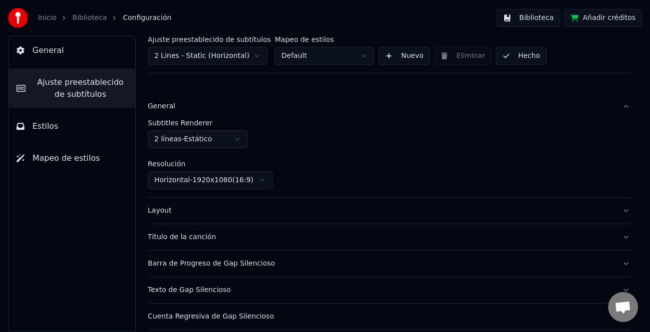
click at [519, 61] on button "Hecho" at bounding box center [520, 56] width 51 height 18
click at [519, 58] on button "Hecho" at bounding box center [520, 56] width 51 height 18
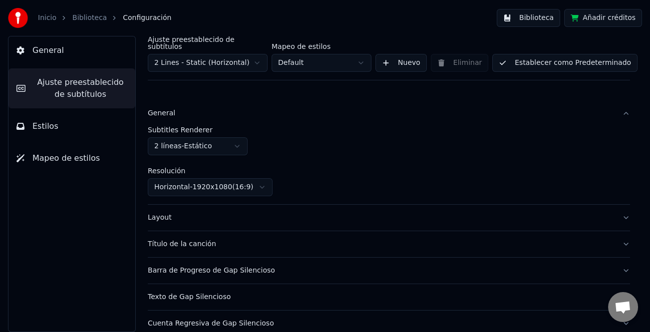
click at [526, 16] on button "Biblioteca" at bounding box center [527, 18] width 63 height 18
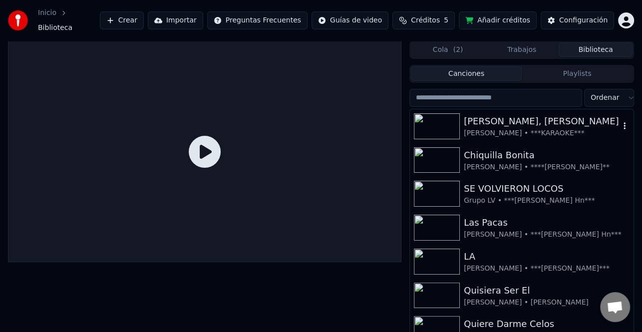
click at [536, 128] on div "[PERSON_NAME] • ***KARAOKE***" at bounding box center [541, 133] width 156 height 10
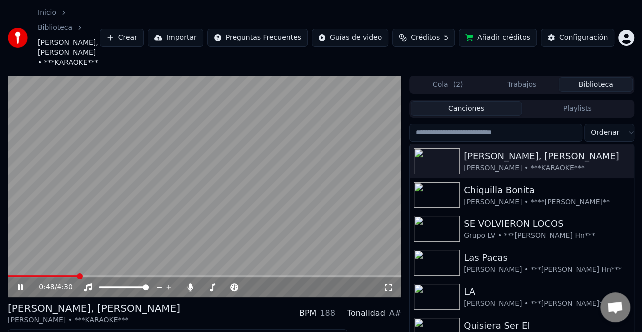
click at [16, 283] on icon at bounding box center [27, 287] width 23 height 8
click at [182, 282] on div "0:48 / 4:30" at bounding box center [211, 287] width 344 height 10
click at [188, 283] on icon at bounding box center [190, 287] width 10 height 8
click at [223, 331] on button "Descargar" at bounding box center [222, 338] width 56 height 14
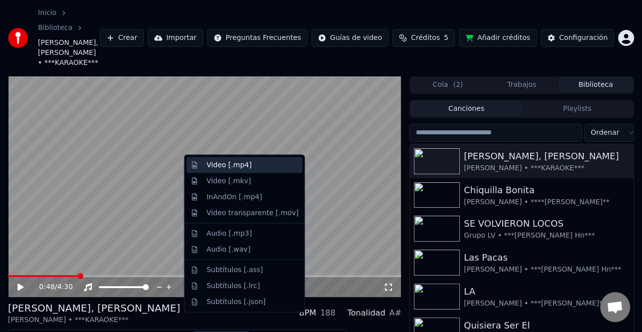
click at [252, 170] on div "Video [.mp4]" at bounding box center [245, 165] width 116 height 16
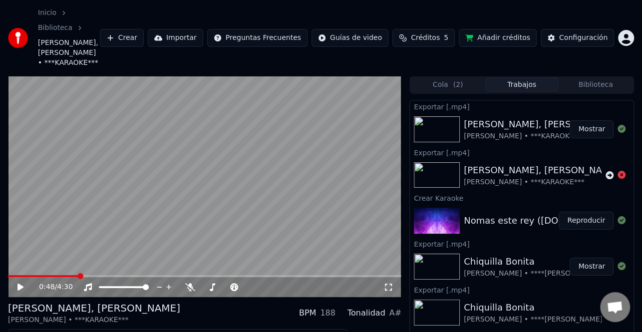
click at [578, 120] on button "Mostrar" at bounding box center [591, 129] width 44 height 18
